Goal: Information Seeking & Learning: Learn about a topic

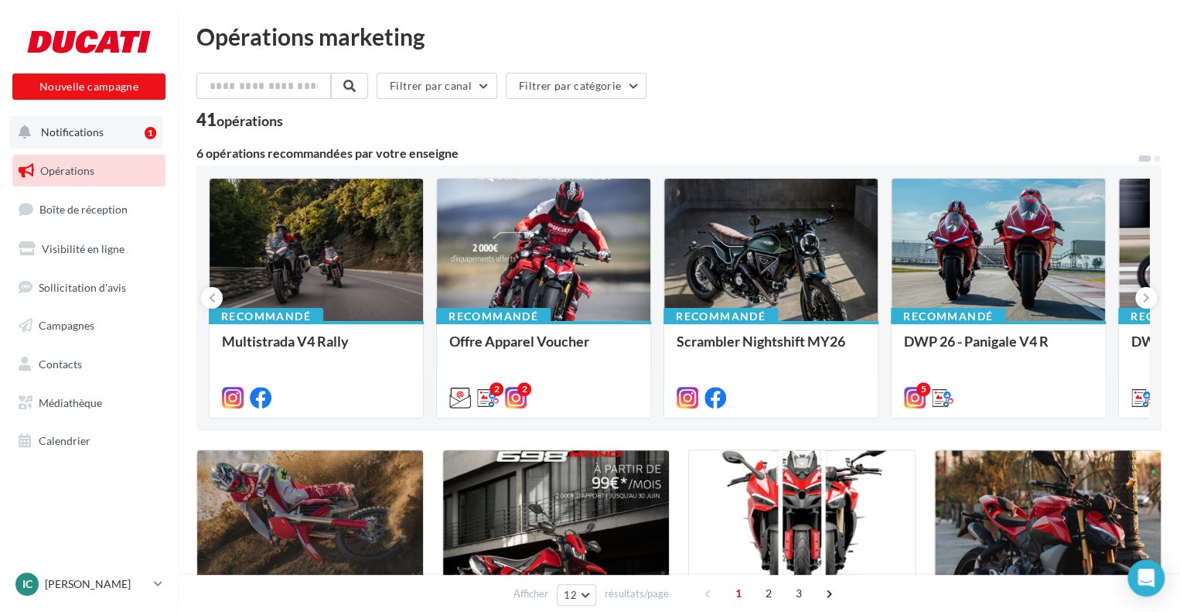
click at [122, 118] on button "Notifications 1" at bounding box center [85, 132] width 153 height 32
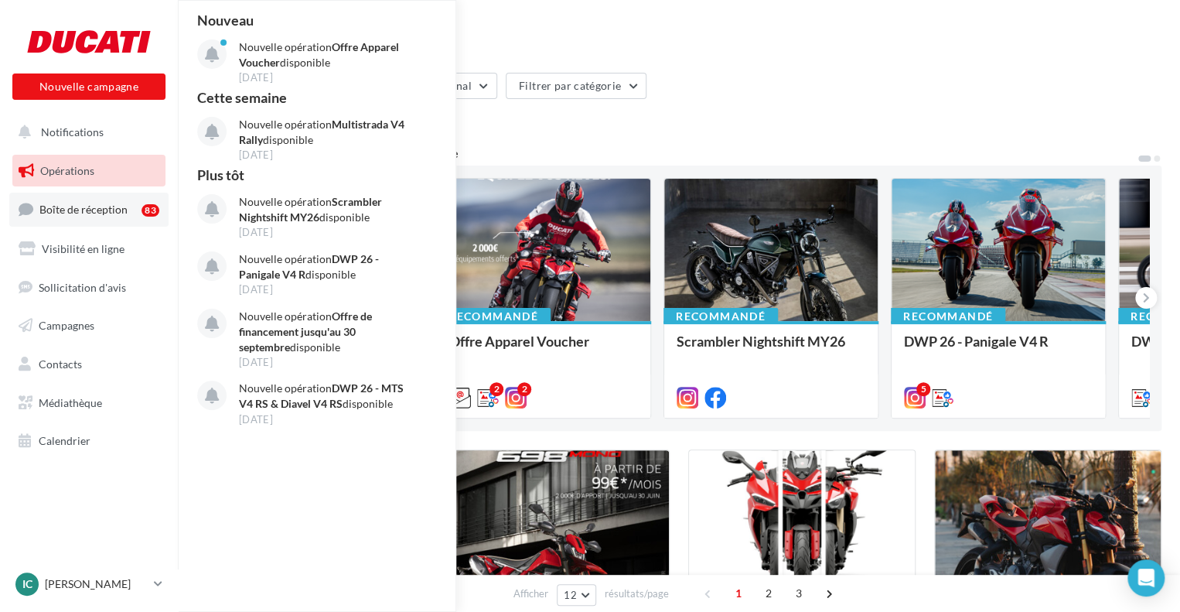
click at [125, 214] on span "Boîte de réception" at bounding box center [83, 209] width 88 height 13
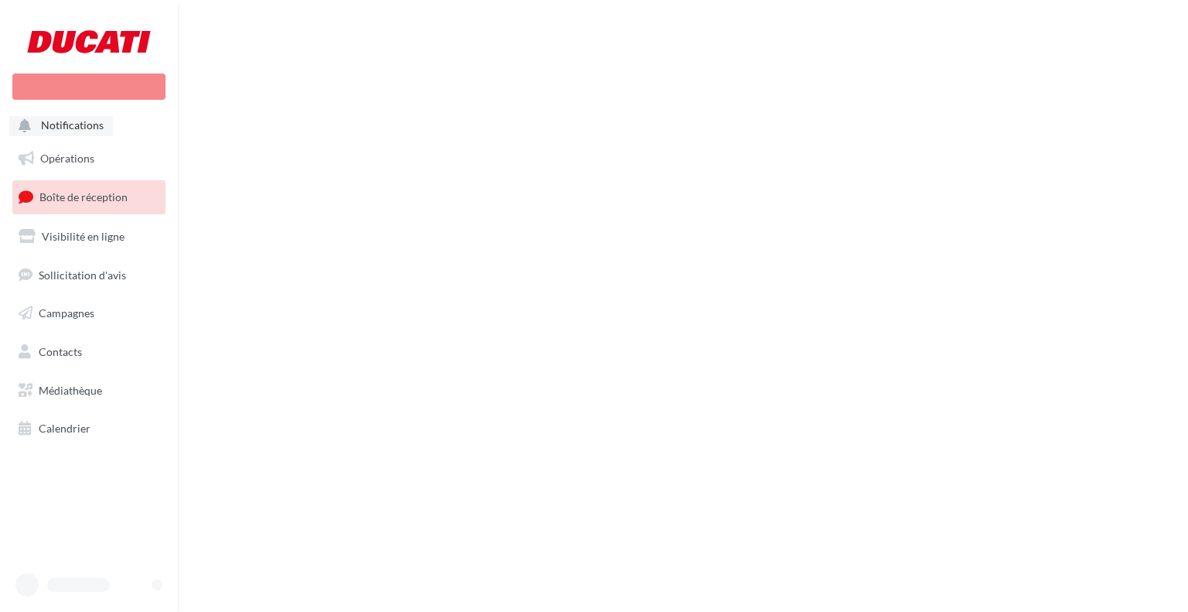
click at [146, 118] on li "Notifications" at bounding box center [88, 126] width 153 height 20
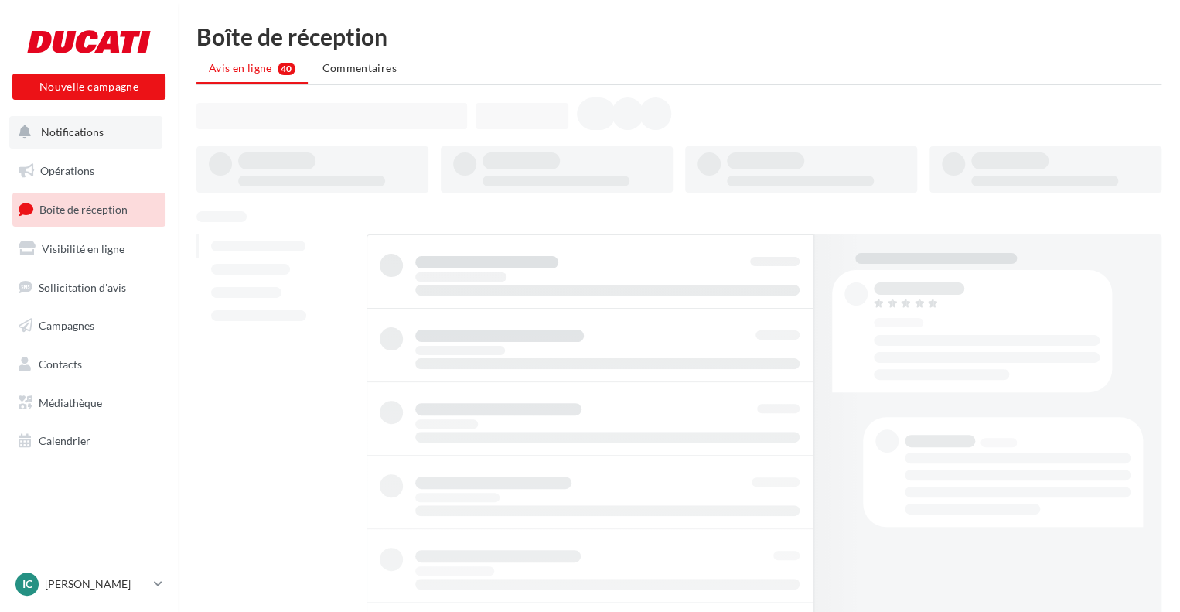
click at [148, 131] on button "Notifications" at bounding box center [85, 132] width 153 height 32
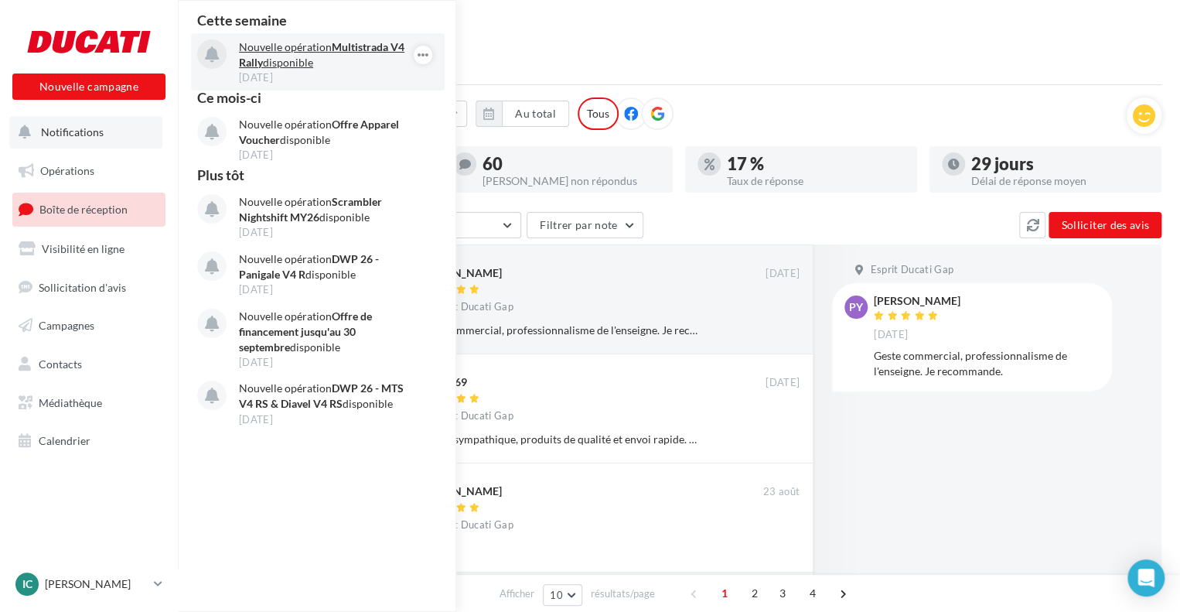
click at [290, 59] on p "Nouvelle opération Multistrada V4 Rally disponible" at bounding box center [328, 54] width 179 height 31
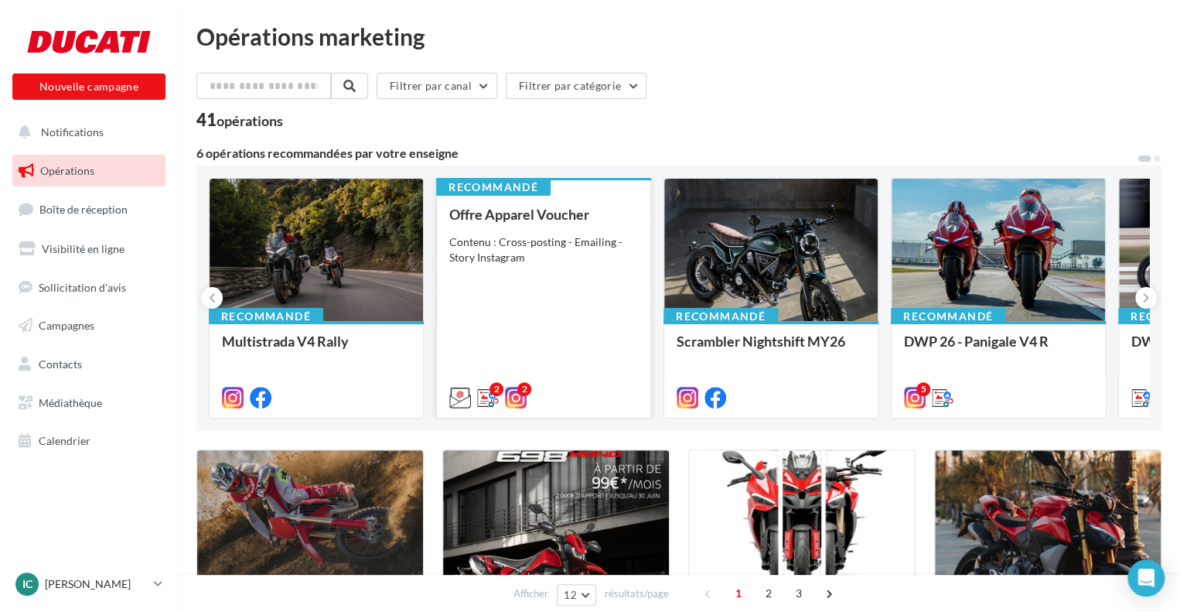
click at [501, 264] on div "Contenu : Cross-posting - Emailing - Story Instagram" at bounding box center [543, 249] width 189 height 31
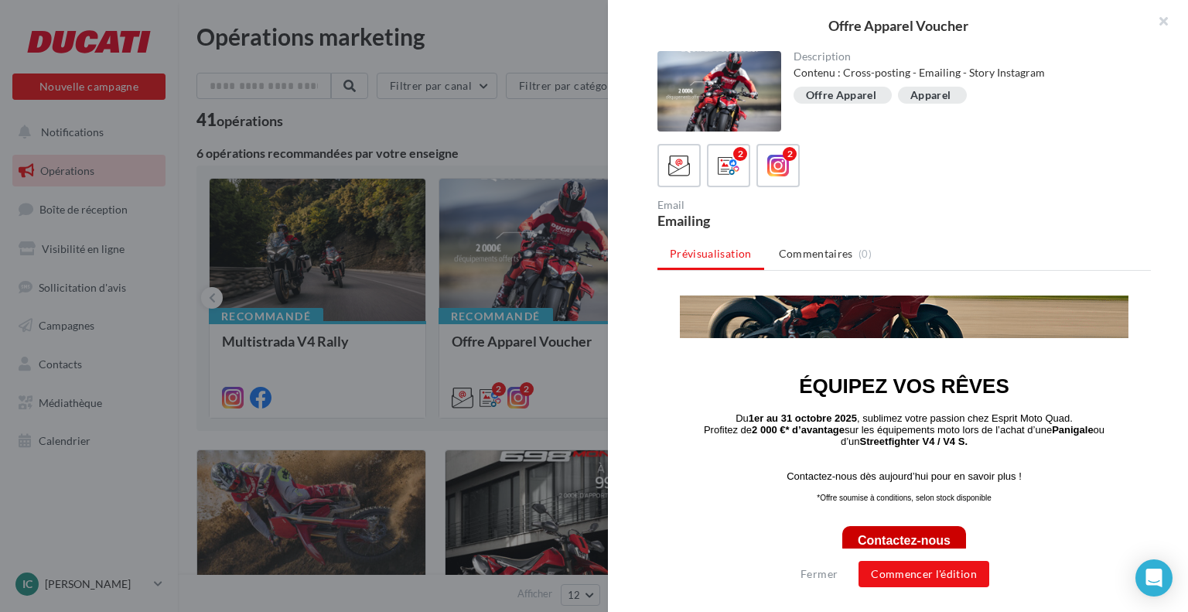
scroll to position [309, 0]
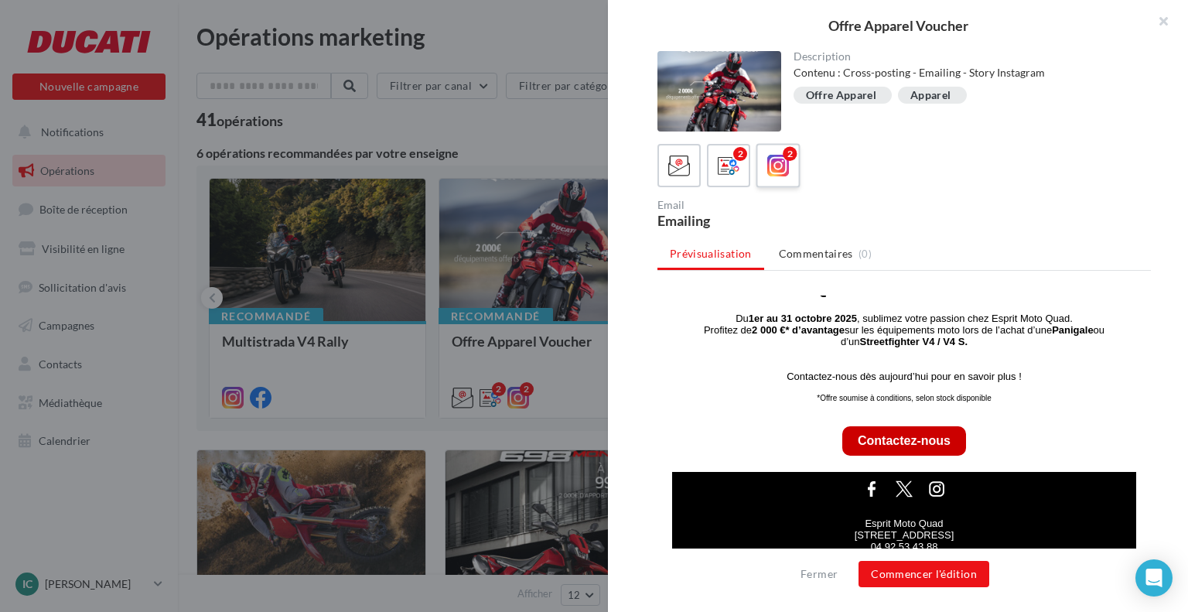
click at [767, 166] on icon at bounding box center [778, 166] width 22 height 22
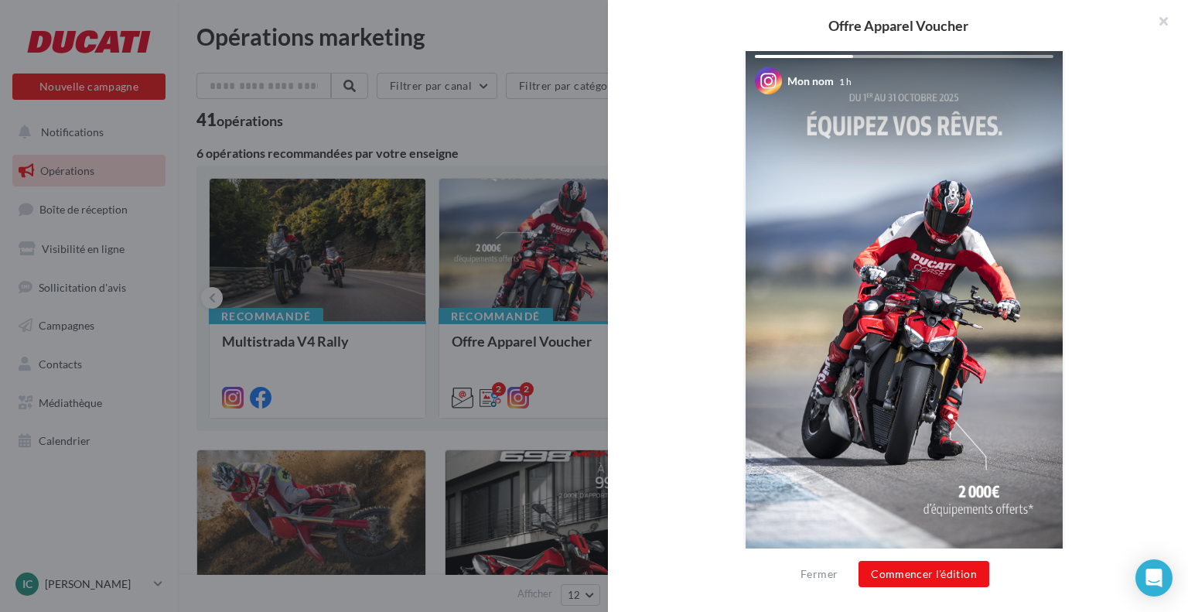
scroll to position [124, 0]
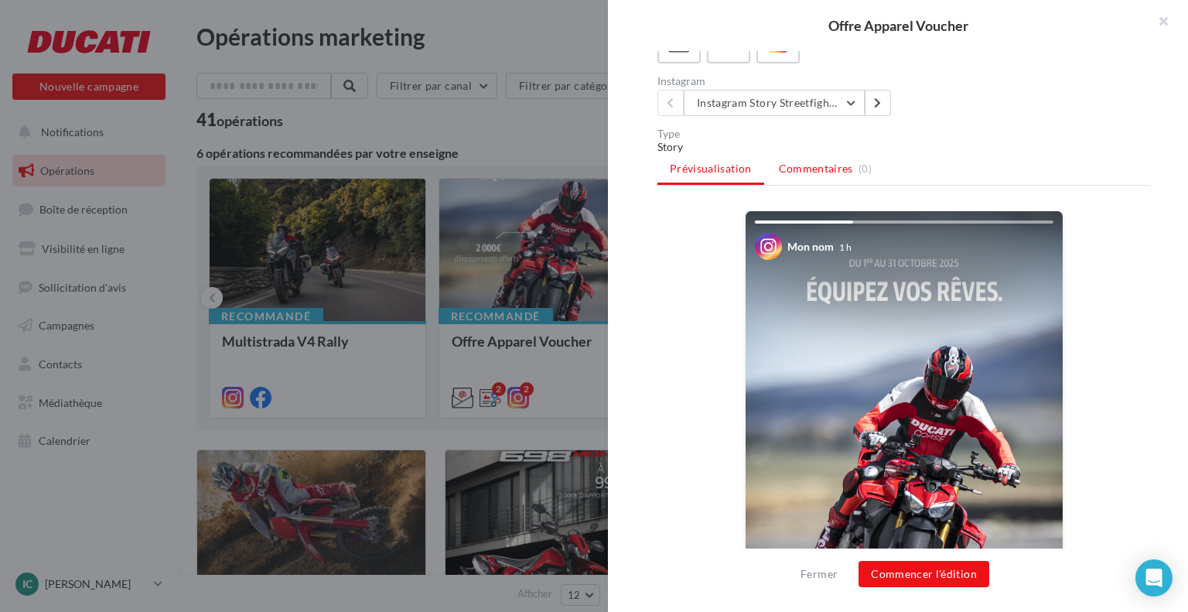
click at [788, 179] on li "Commentaires (0)" at bounding box center [826, 169] width 118 height 28
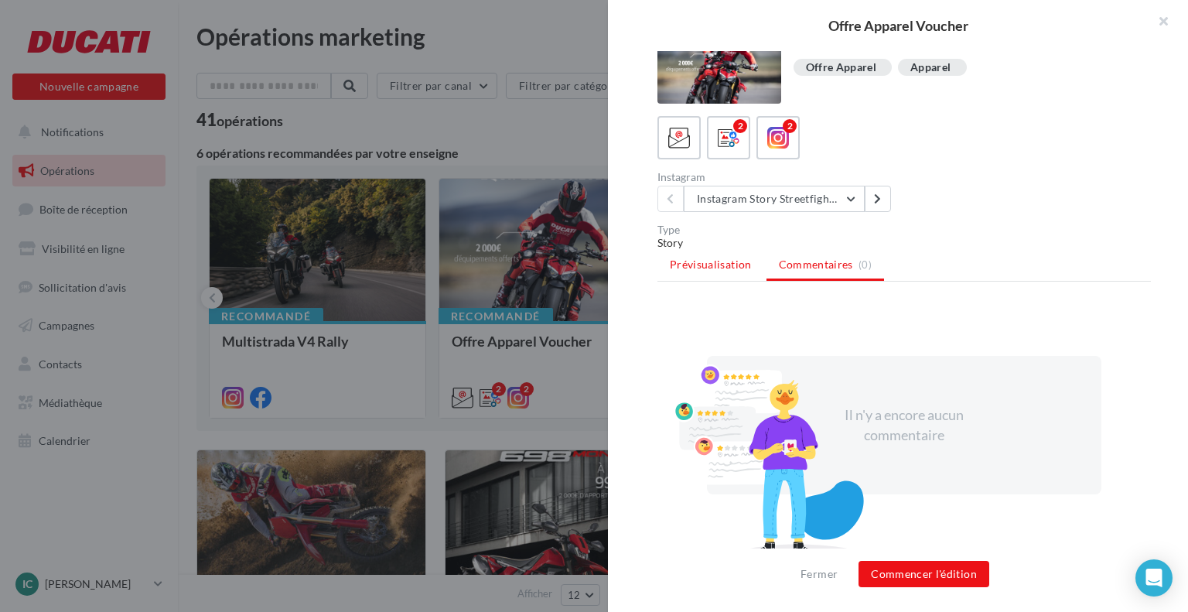
click at [759, 265] on li "Prévisualisation" at bounding box center [710, 265] width 107 height 28
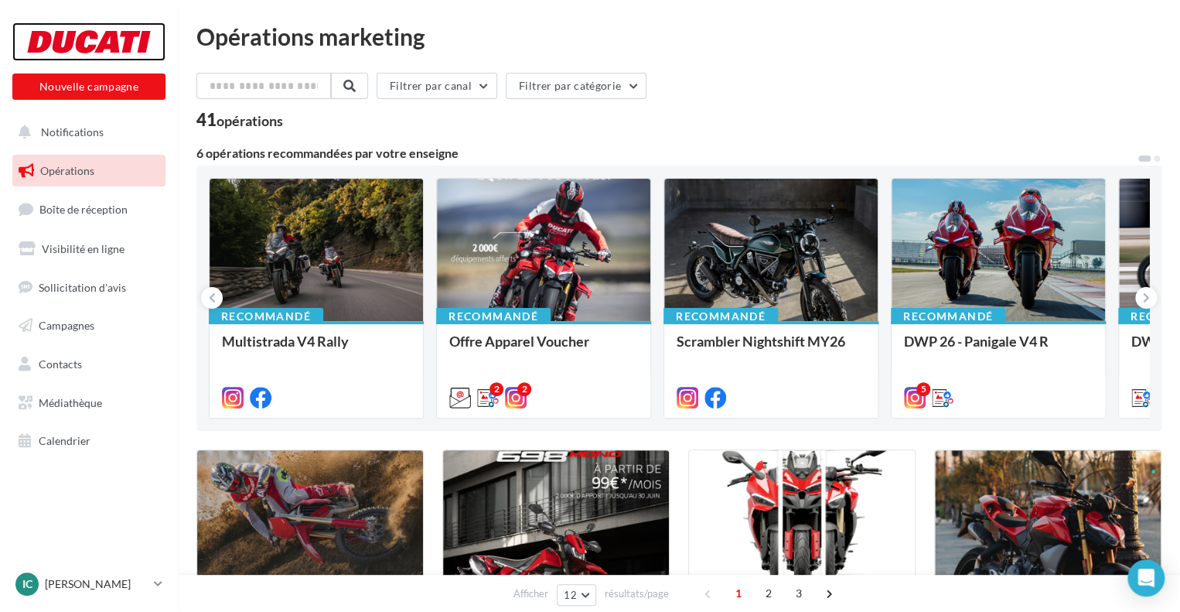
click at [62, 29] on div at bounding box center [89, 41] width 124 height 39
